Goal: Task Accomplishment & Management: Manage account settings

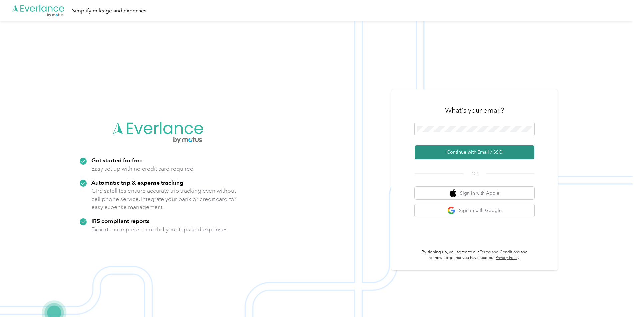
click at [473, 155] on button "Continue with Email / SSO" at bounding box center [474, 152] width 120 height 14
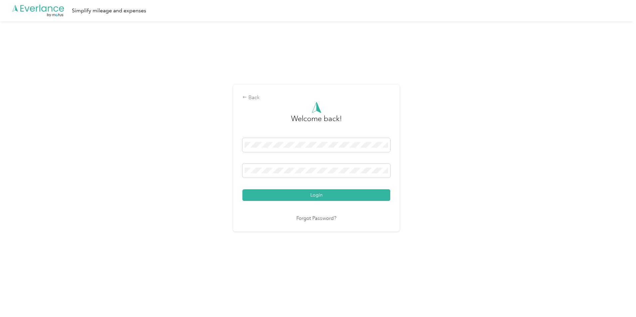
click at [323, 199] on button "Login" at bounding box center [316, 195] width 148 height 12
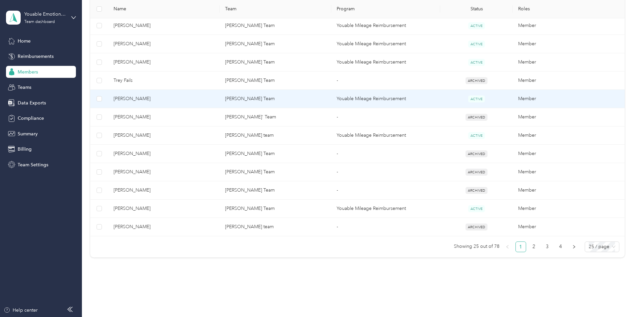
scroll to position [414, 0]
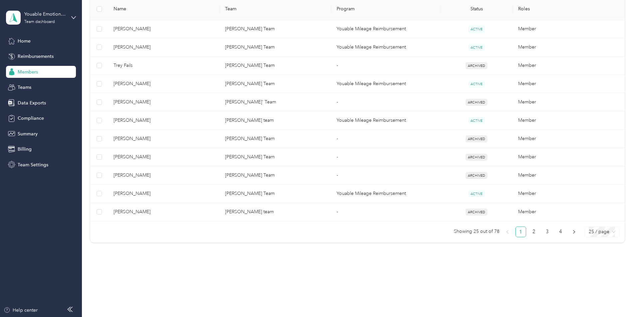
click at [588, 232] on span "25 / page" at bounding box center [601, 232] width 27 height 10
click at [590, 268] on div "100 / page" at bounding box center [602, 266] width 24 height 7
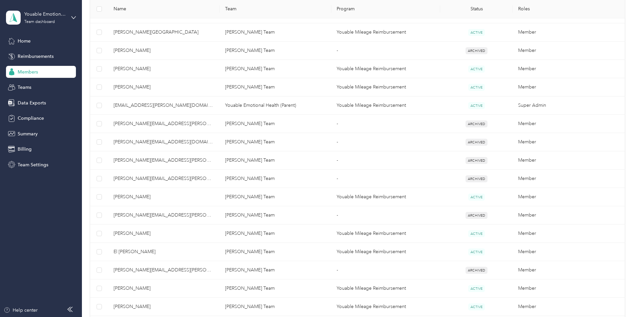
scroll to position [1384, 0]
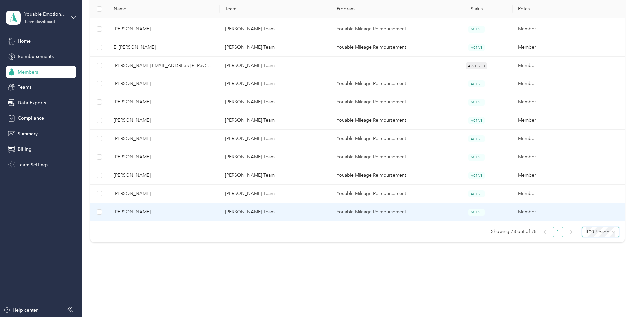
click at [440, 214] on td "ACTIVE" at bounding box center [476, 212] width 73 height 18
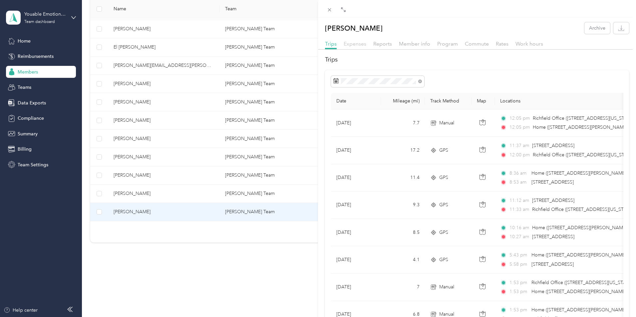
click at [359, 45] on span "Expenses" at bounding box center [354, 44] width 23 height 6
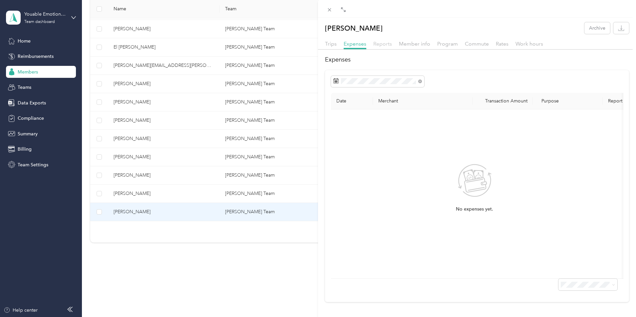
click at [381, 43] on span "Reports" at bounding box center [382, 44] width 19 height 6
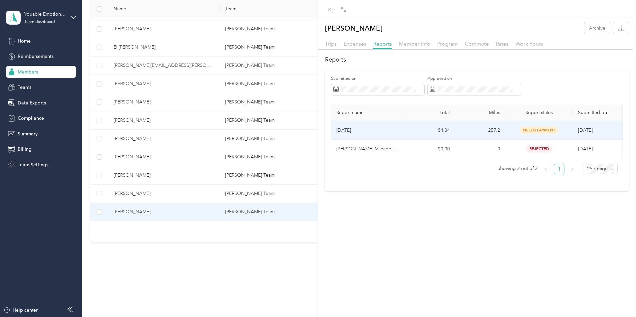
click at [463, 126] on td "257.2" at bounding box center [480, 130] width 50 height 19
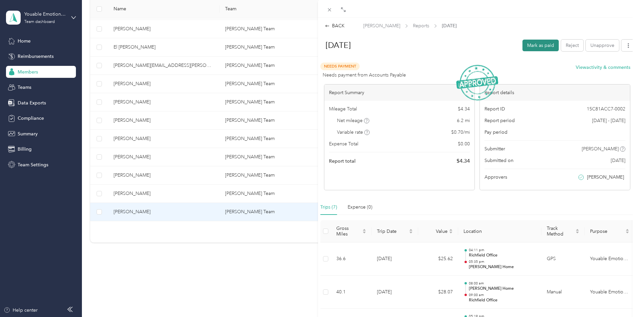
click at [537, 45] on button "Mark as paid" at bounding box center [540, 46] width 36 height 12
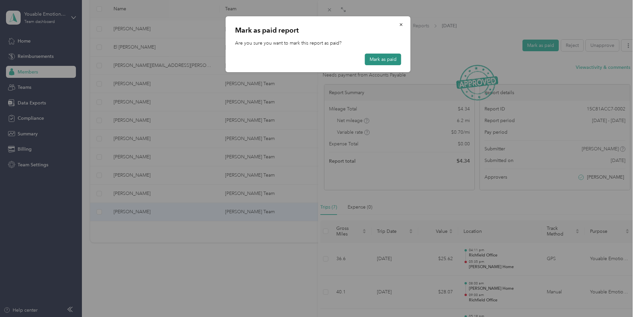
click at [392, 61] on button "Mark as paid" at bounding box center [383, 60] width 36 height 12
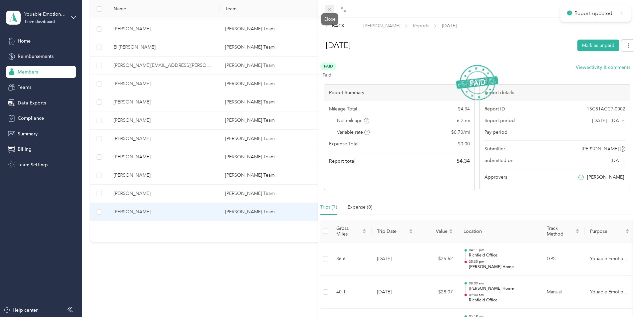
click at [327, 11] on icon at bounding box center [329, 10] width 6 height 6
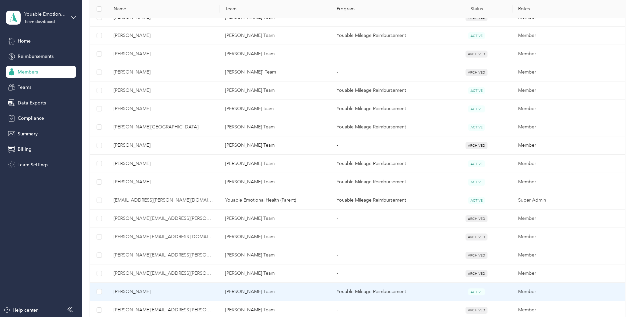
scroll to position [1118, 0]
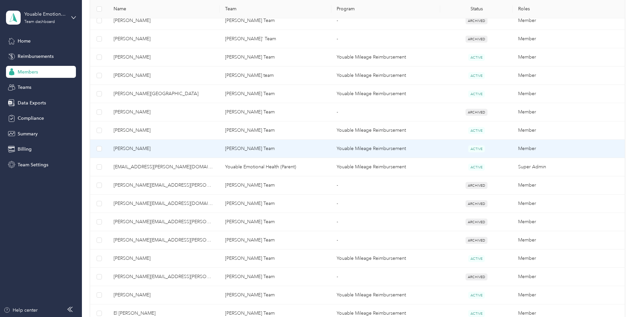
click at [191, 150] on span "[PERSON_NAME]" at bounding box center [163, 148] width 101 height 7
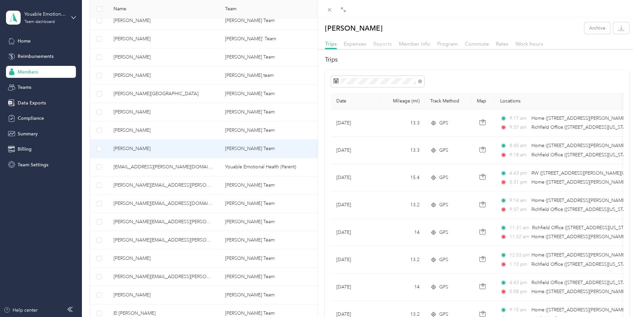
click at [380, 44] on span "Reports" at bounding box center [382, 44] width 19 height 6
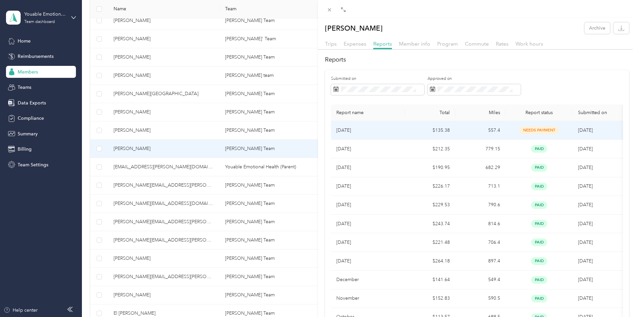
click at [502, 133] on td "557.4" at bounding box center [480, 130] width 50 height 19
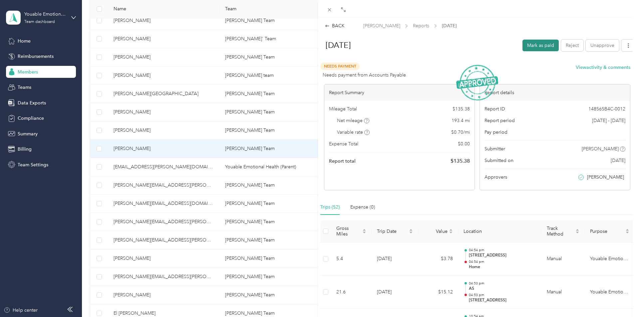
click at [540, 47] on button "Mark as paid" at bounding box center [540, 46] width 36 height 12
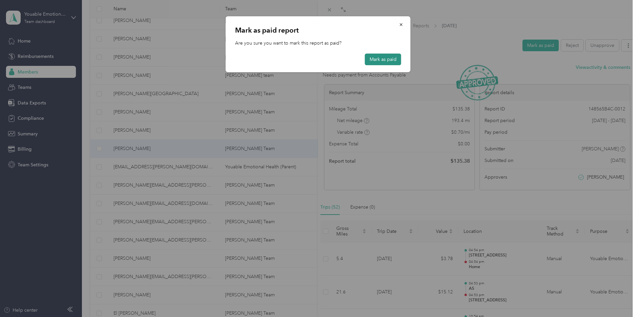
click at [391, 59] on button "Mark as paid" at bounding box center [383, 60] width 36 height 12
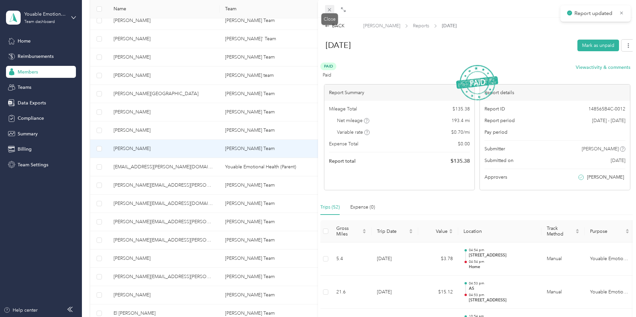
click at [326, 8] on icon at bounding box center [329, 10] width 6 height 6
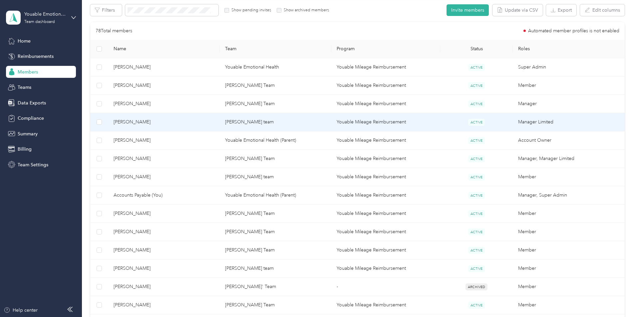
scroll to position [87, 0]
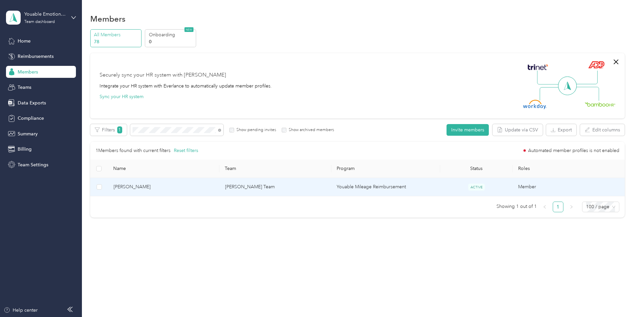
click at [196, 192] on td "[PERSON_NAME]" at bounding box center [163, 187] width 111 height 18
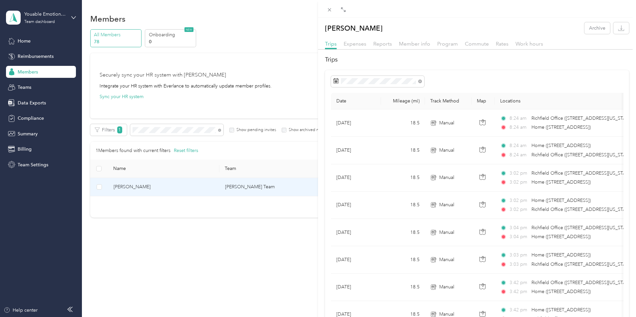
click at [381, 44] on span "Reports" at bounding box center [382, 44] width 19 height 6
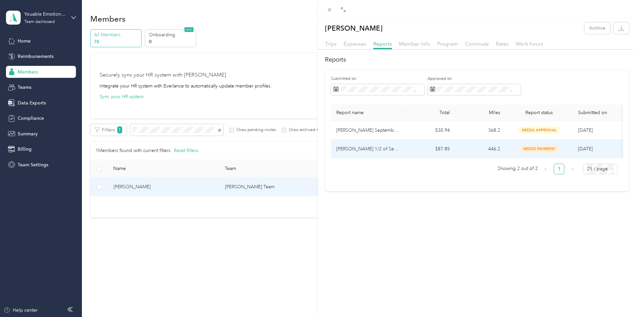
click at [471, 152] on td "446.2" at bounding box center [480, 149] width 50 height 19
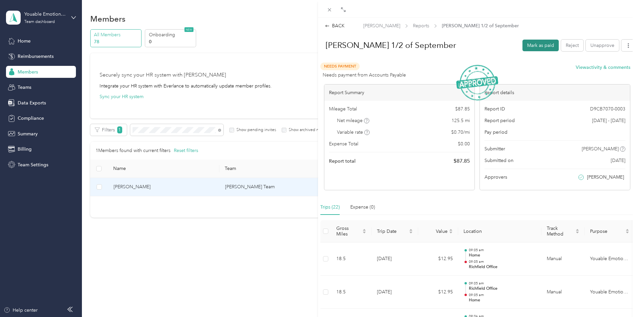
click at [535, 42] on button "Mark as paid" at bounding box center [540, 46] width 36 height 12
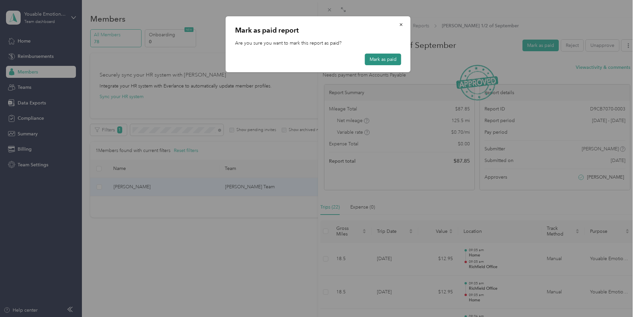
click at [374, 58] on button "Mark as paid" at bounding box center [383, 60] width 36 height 12
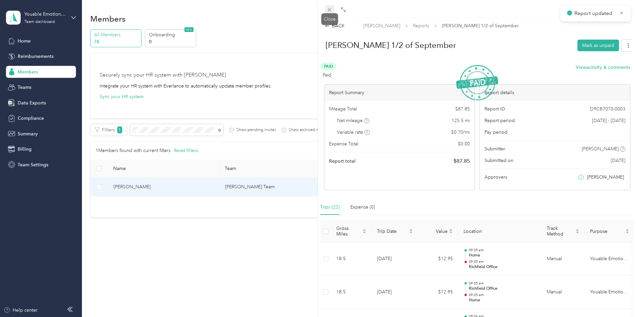
click at [330, 10] on icon at bounding box center [329, 10] width 6 height 6
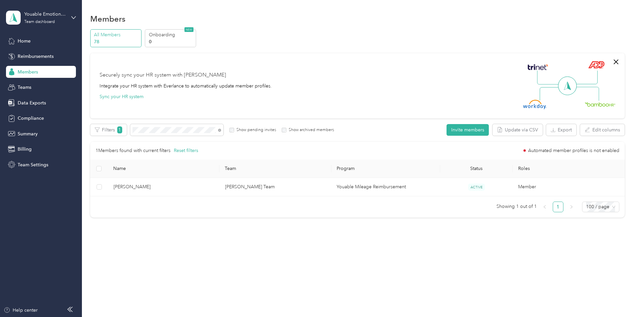
click at [381, 188] on td "Youable Mileage Reimbursement" at bounding box center [385, 187] width 109 height 18
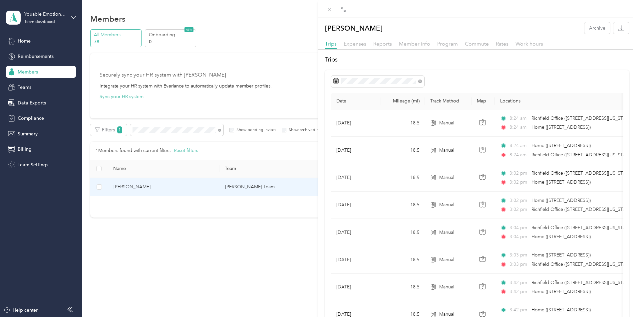
click at [386, 44] on span "Reports" at bounding box center [382, 44] width 19 height 6
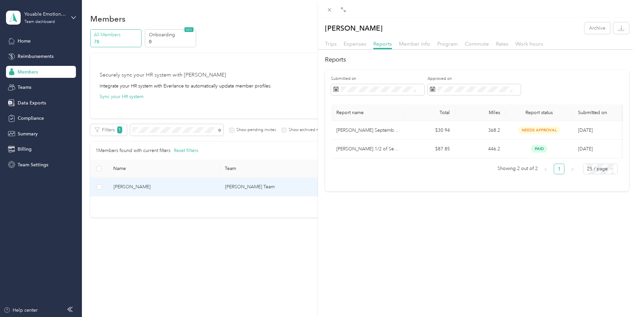
click at [197, 131] on div "[PERSON_NAME] Archive Trips Expenses Reports Member info Program Commute Rates …" at bounding box center [318, 158] width 636 height 317
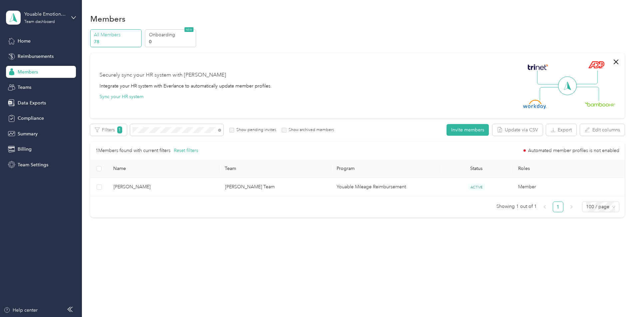
click at [190, 138] on div "Edit role Edit team Edit program Export Selected 0 of 1 members Cancel Filters …" at bounding box center [357, 171] width 534 height 94
click at [193, 133] on span at bounding box center [176, 130] width 93 height 12
click at [181, 128] on span at bounding box center [176, 130] width 93 height 12
drag, startPoint x: 193, startPoint y: 134, endPoint x: 172, endPoint y: 125, distance: 23.0
click at [175, 125] on div "Filters 1 Show pending invites Show archived members" at bounding box center [212, 130] width 244 height 12
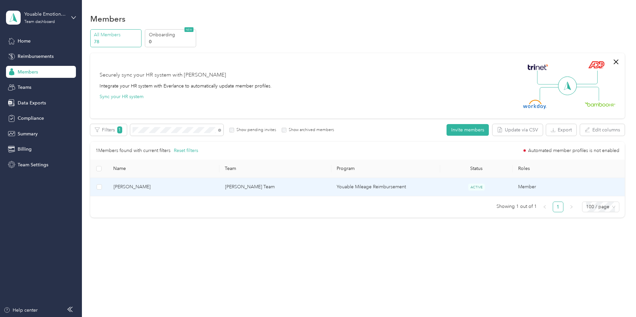
click at [361, 183] on td "Youable Mileage Reimbursement" at bounding box center [385, 187] width 109 height 18
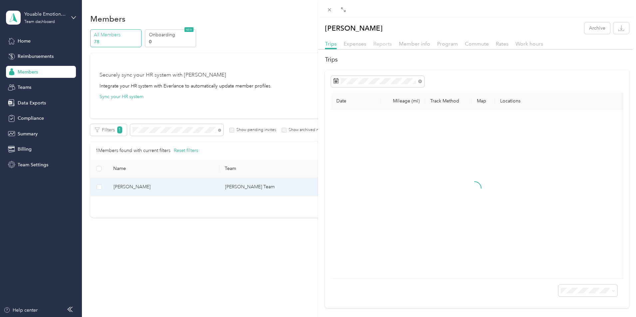
click at [377, 42] on span "Reports" at bounding box center [382, 44] width 19 height 6
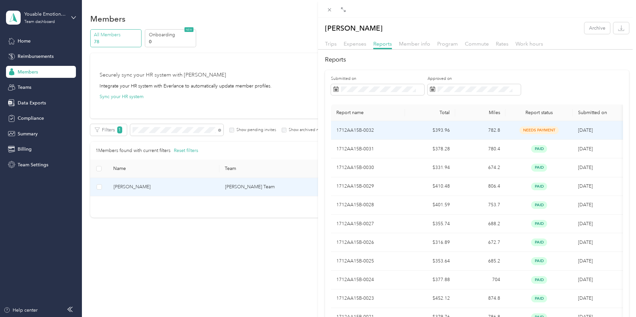
click at [524, 131] on span "needs payment" at bounding box center [538, 130] width 39 height 8
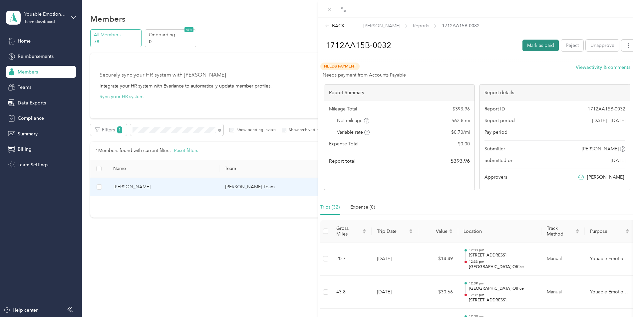
click at [522, 46] on button "Mark as paid" at bounding box center [540, 46] width 36 height 12
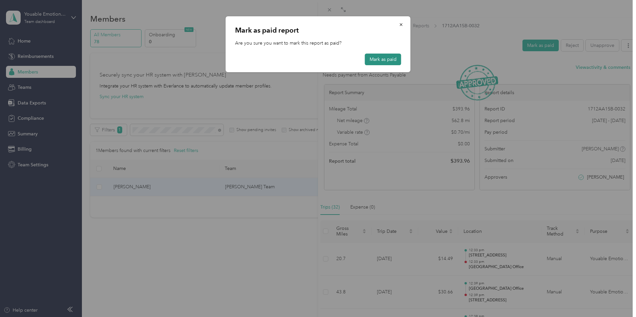
click at [371, 54] on button "Mark as paid" at bounding box center [383, 60] width 36 height 12
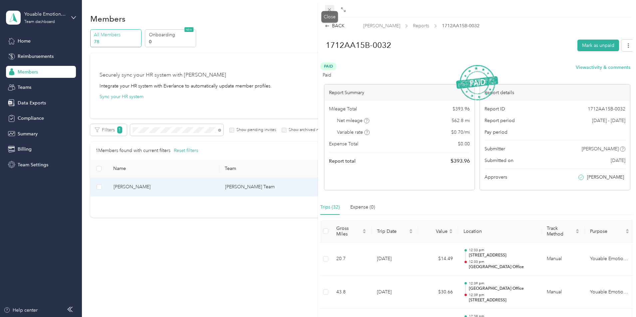
click at [330, 5] on span at bounding box center [329, 9] width 9 height 9
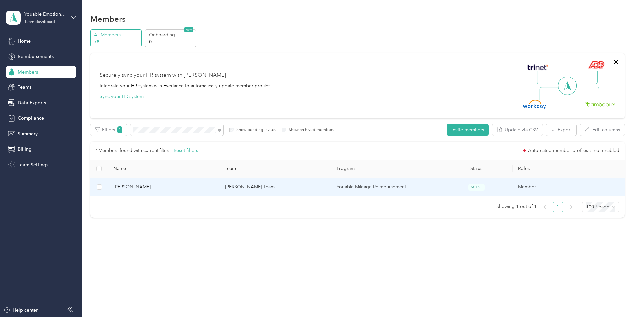
click at [163, 189] on span "[PERSON_NAME]" at bounding box center [163, 186] width 101 height 7
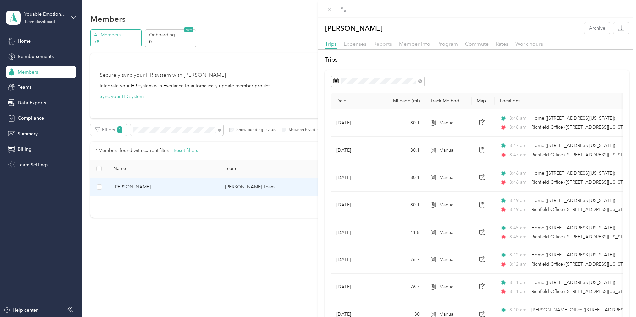
click at [381, 42] on span "Reports" at bounding box center [382, 44] width 19 height 6
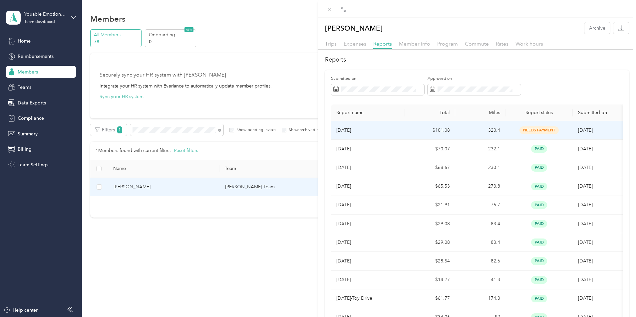
click at [526, 132] on span "needs payment" at bounding box center [538, 130] width 39 height 8
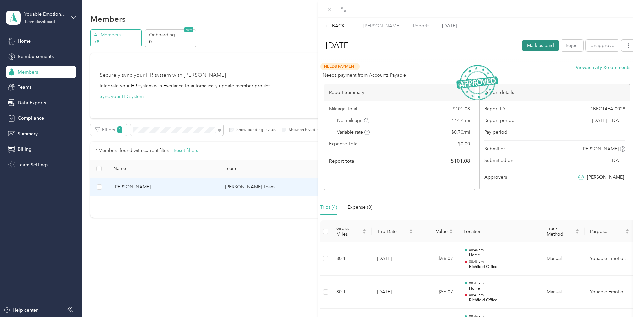
click at [530, 45] on button "Mark as paid" at bounding box center [540, 46] width 36 height 12
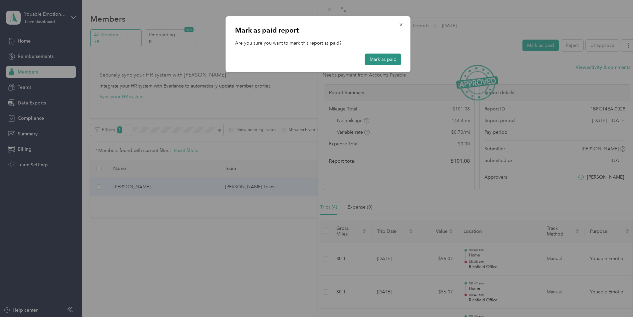
click at [381, 59] on button "Mark as paid" at bounding box center [383, 60] width 36 height 12
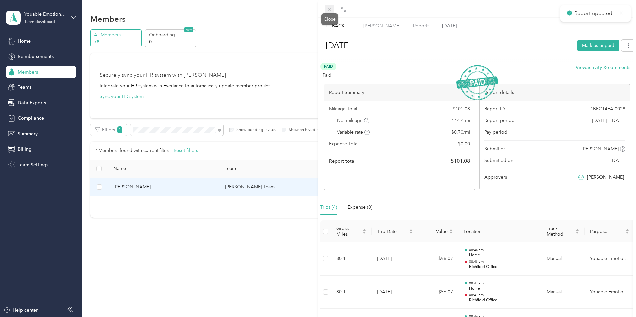
click at [327, 9] on icon at bounding box center [329, 10] width 6 height 6
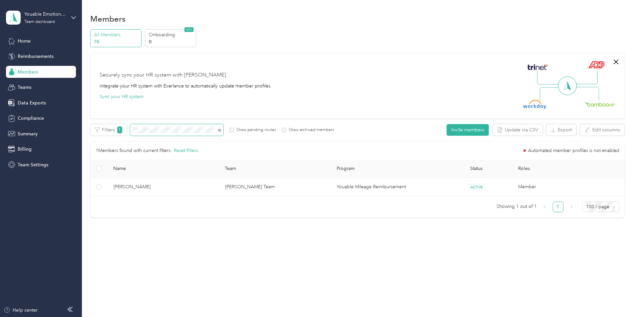
click at [149, 118] on div "All Members 78 Onboarding 0 NEW Securely sync your HR system with Everlance Int…" at bounding box center [357, 126] width 534 height 194
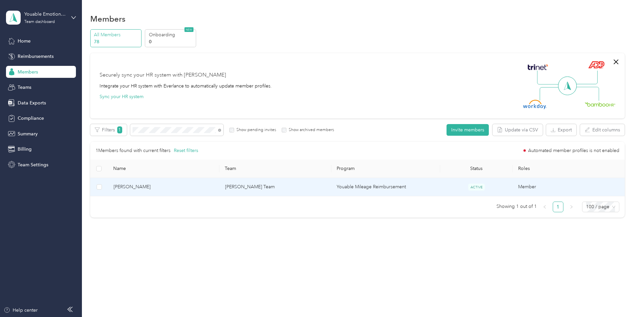
click at [182, 188] on span "[PERSON_NAME]" at bounding box center [163, 186] width 101 height 7
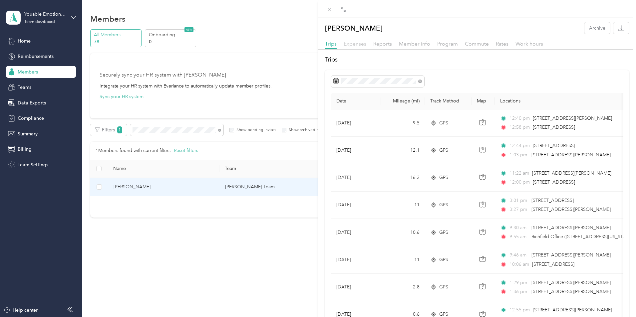
click at [360, 44] on span "Expenses" at bounding box center [354, 44] width 23 height 6
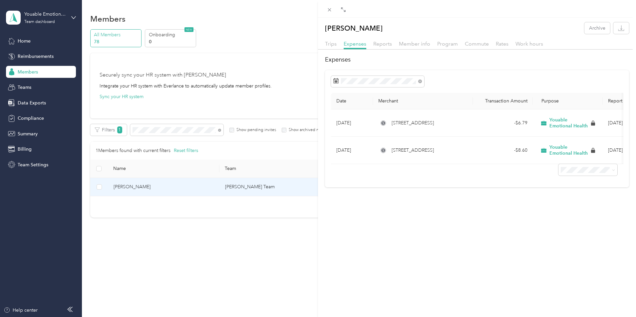
click at [376, 38] on div "[PERSON_NAME] Archive Trips Expenses Reports Member info Program Commute Rates …" at bounding box center [477, 104] width 318 height 165
drag, startPoint x: 379, startPoint y: 44, endPoint x: 379, endPoint y: 41, distance: 3.3
click at [379, 44] on span "Reports" at bounding box center [382, 44] width 19 height 6
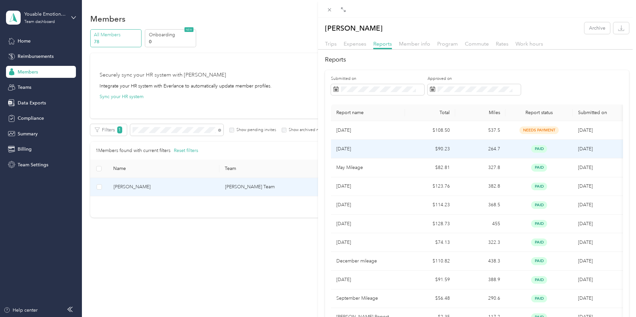
click at [518, 139] on td "needs payment" at bounding box center [538, 130] width 67 height 19
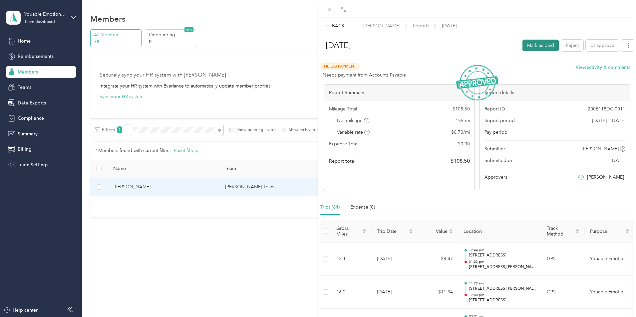
click at [536, 48] on button "Mark as paid" at bounding box center [540, 46] width 36 height 12
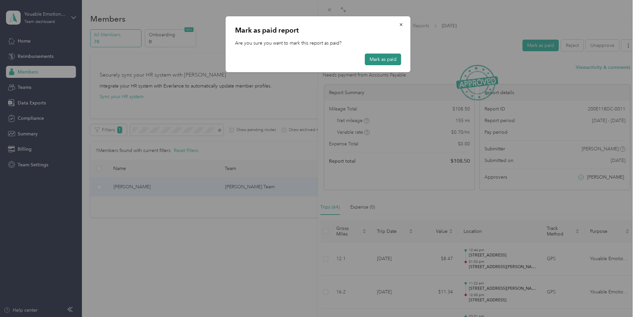
click at [394, 60] on button "Mark as paid" at bounding box center [383, 60] width 36 height 12
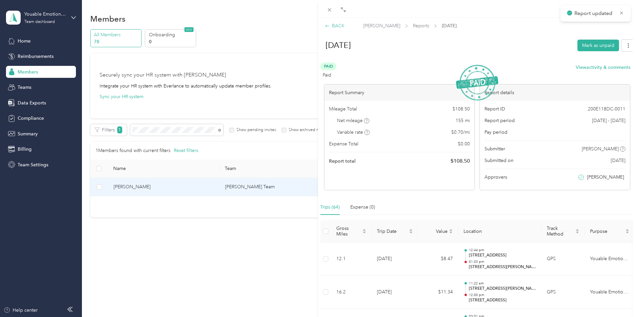
click at [338, 25] on div "BACK" at bounding box center [335, 25] width 20 height 7
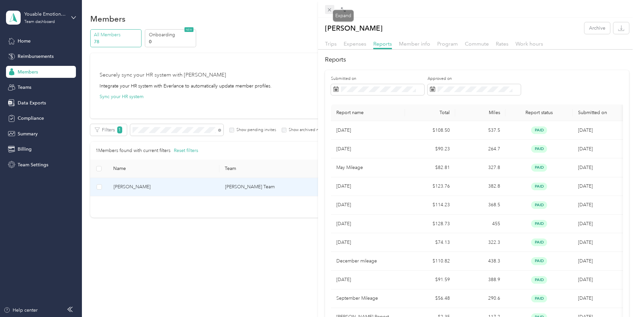
click at [331, 13] on span at bounding box center [329, 9] width 9 height 9
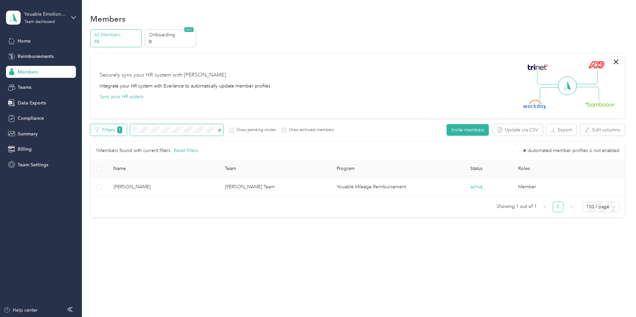
click at [161, 126] on div "Filters 1 Show pending invites Show archived members" at bounding box center [212, 130] width 244 height 12
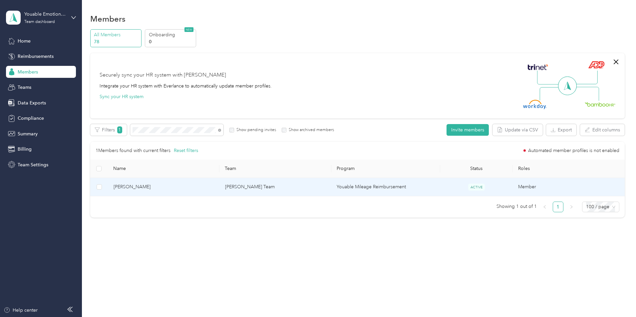
click at [361, 182] on td "Youable Mileage Reimbursement" at bounding box center [385, 187] width 109 height 18
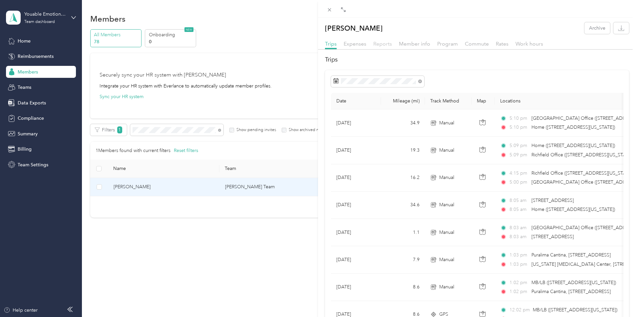
click at [388, 45] on span "Reports" at bounding box center [382, 44] width 19 height 6
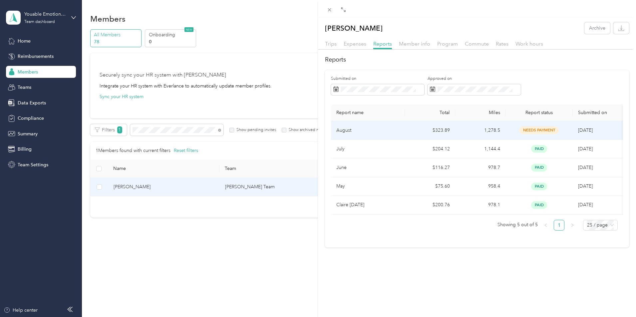
click at [519, 132] on span "needs payment" at bounding box center [538, 130] width 39 height 8
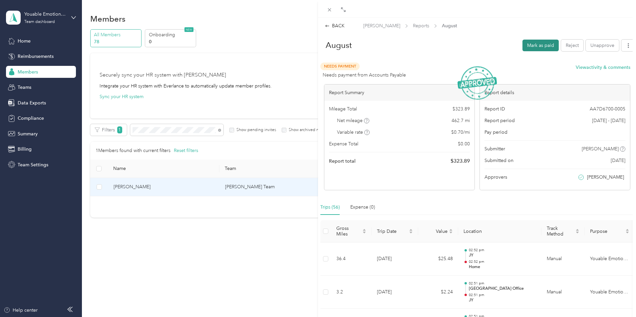
click at [534, 45] on button "Mark as paid" at bounding box center [540, 46] width 36 height 12
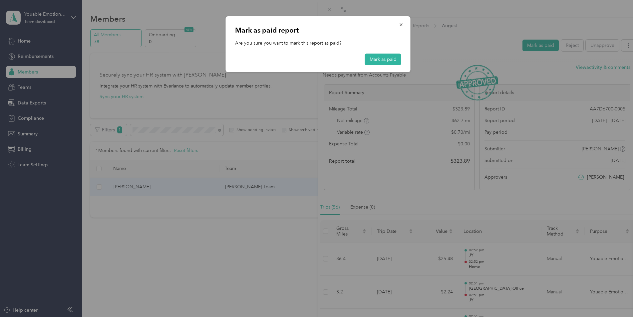
drag, startPoint x: 380, startPoint y: 57, endPoint x: 378, endPoint y: 50, distance: 7.4
click at [380, 56] on button "Mark as paid" at bounding box center [383, 60] width 36 height 12
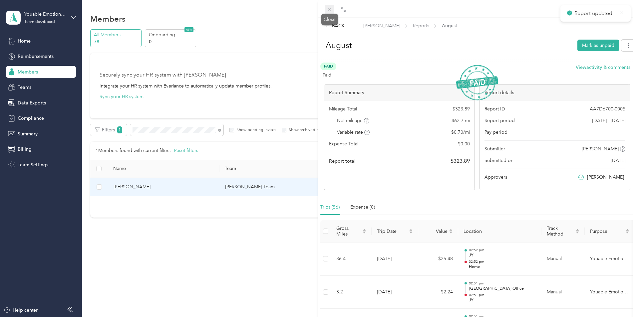
click at [329, 10] on icon at bounding box center [329, 9] width 3 height 3
